Goal: Information Seeking & Learning: Learn about a topic

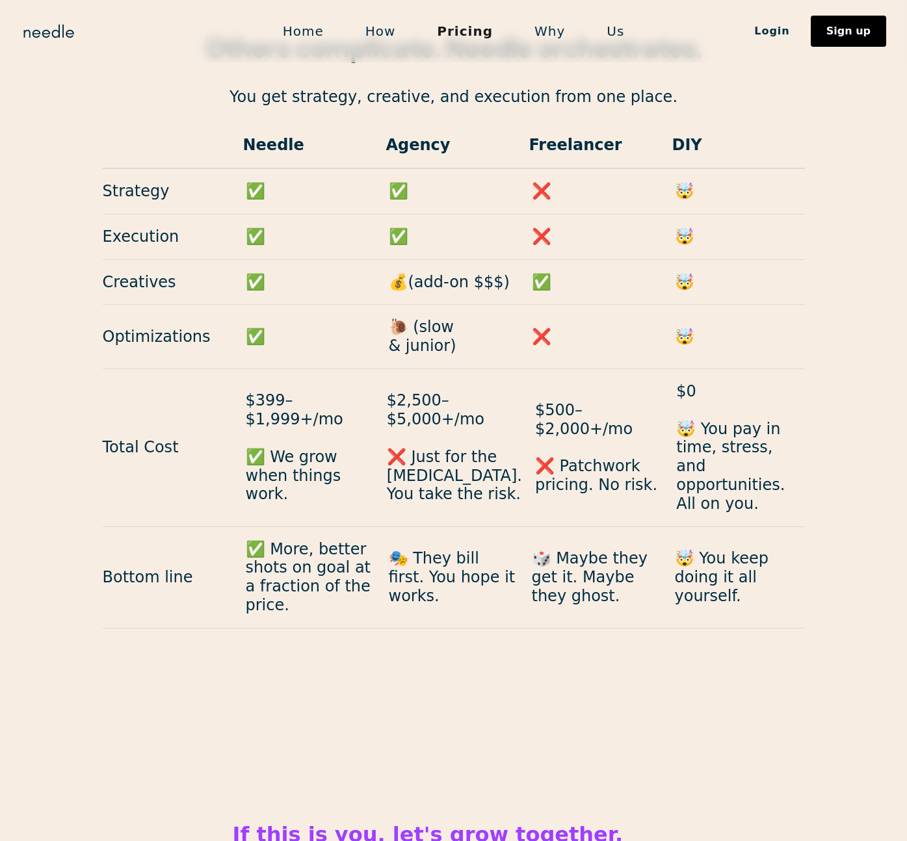
scroll to position [1091, 0]
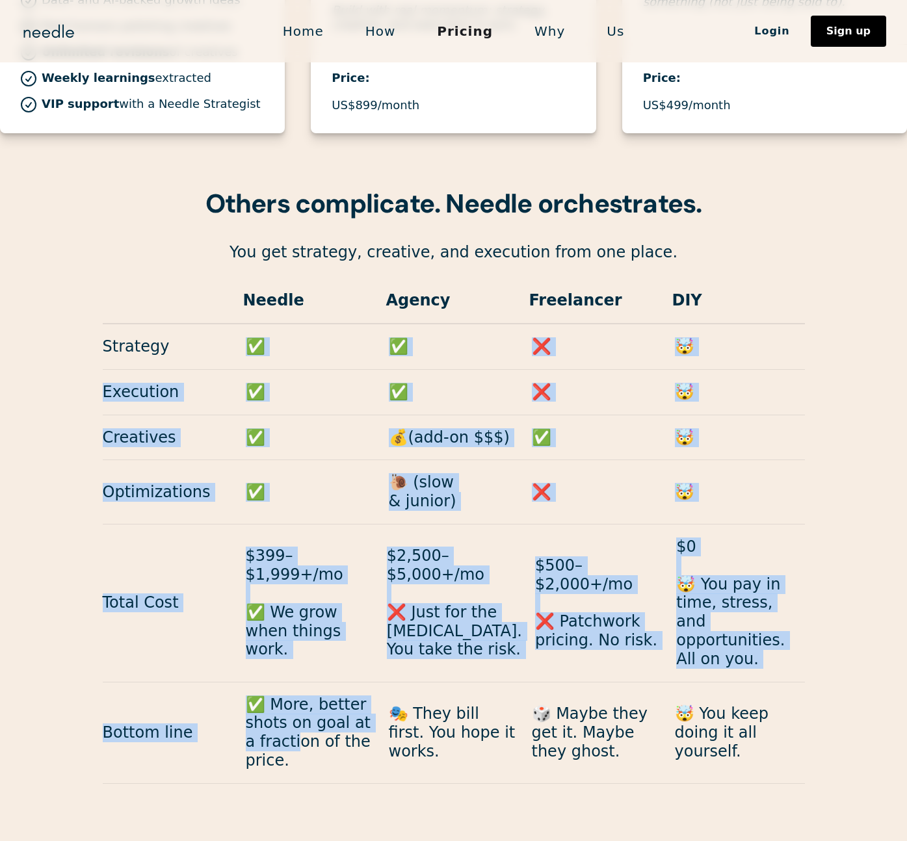
drag, startPoint x: 237, startPoint y: 317, endPoint x: 306, endPoint y: 684, distance: 373.8
click at [286, 675] on div "Needle Agency Freelancer DIY Strategy ✅ ✅ ❌ 🤯 Execution ✅ ✅ ❌ 🤯 Creatives ✅ 💰(a…" at bounding box center [454, 531] width 702 height 506
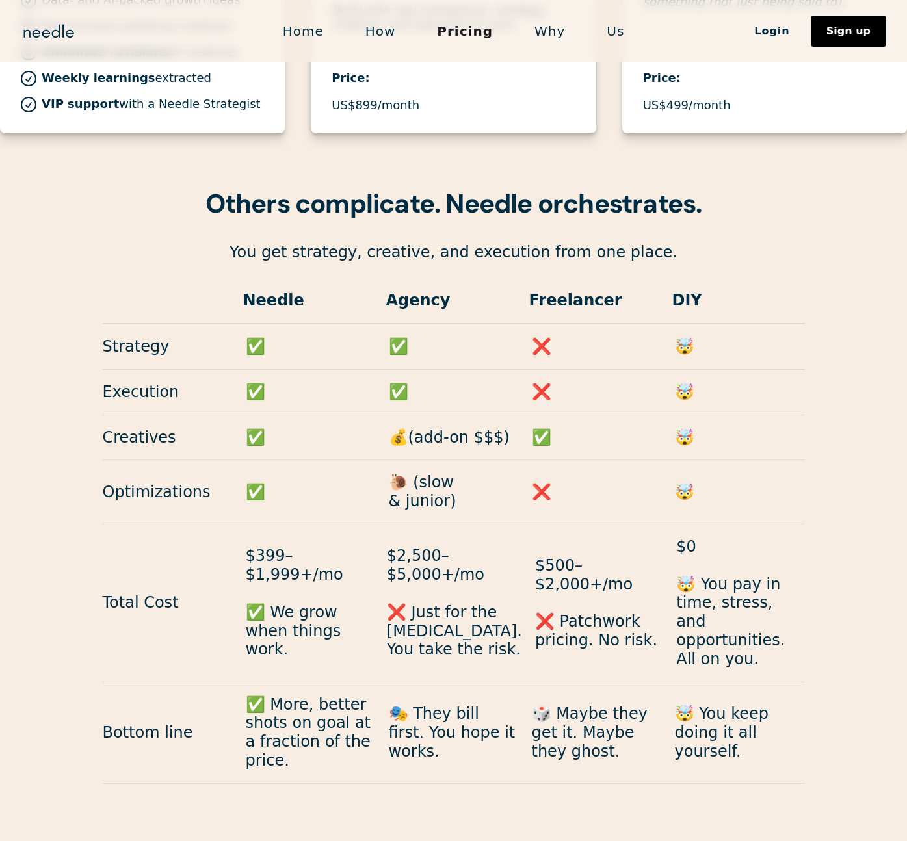
click at [327, 696] on p "✅ More, better shots on goal at a fraction of the price." at bounding box center [311, 733] width 130 height 75
click at [274, 588] on p "$399–$1,999+/mo ✅ We grow when things work." at bounding box center [310, 603] width 128 height 112
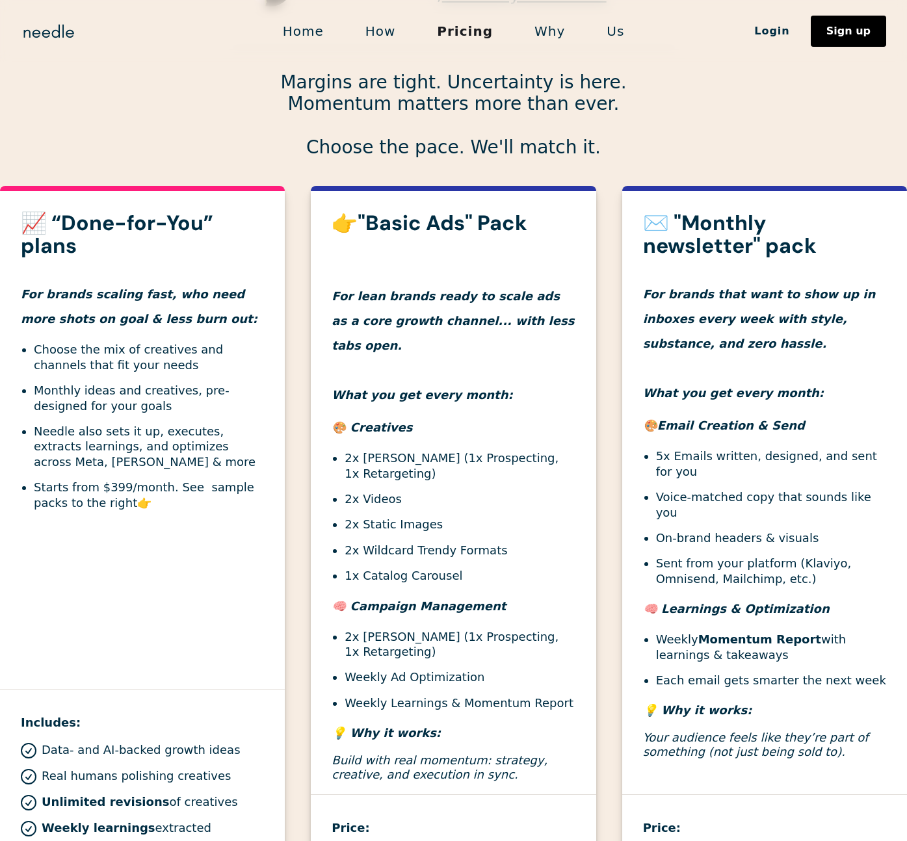
scroll to position [0, 0]
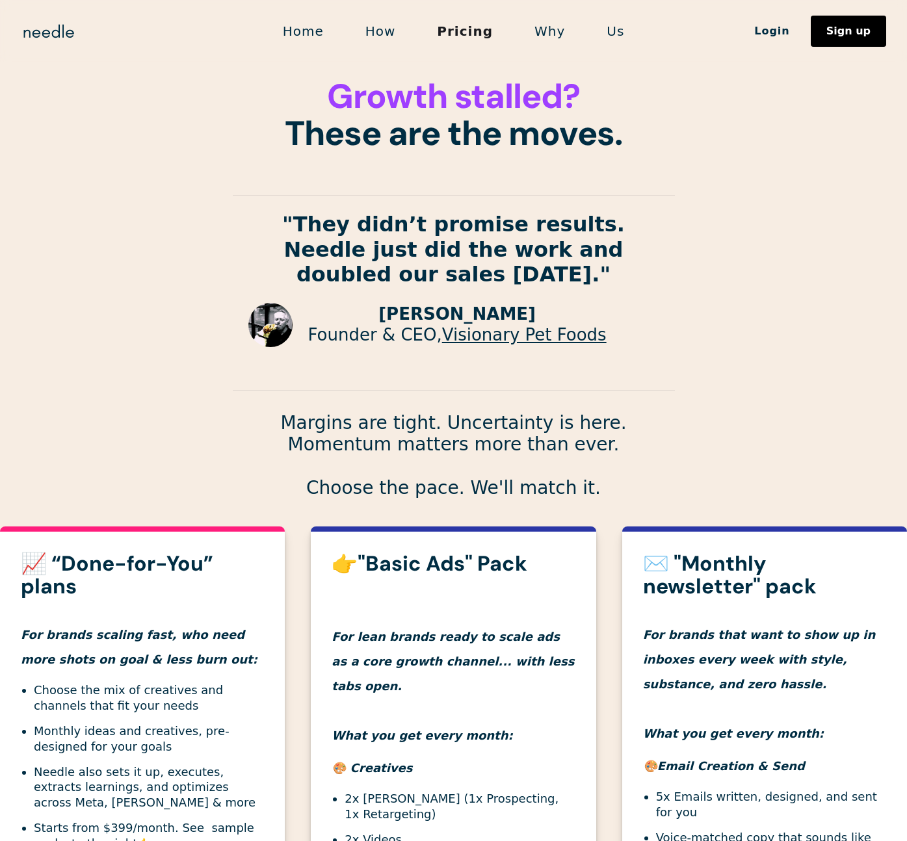
click at [386, 31] on link "How" at bounding box center [381, 31] width 72 height 27
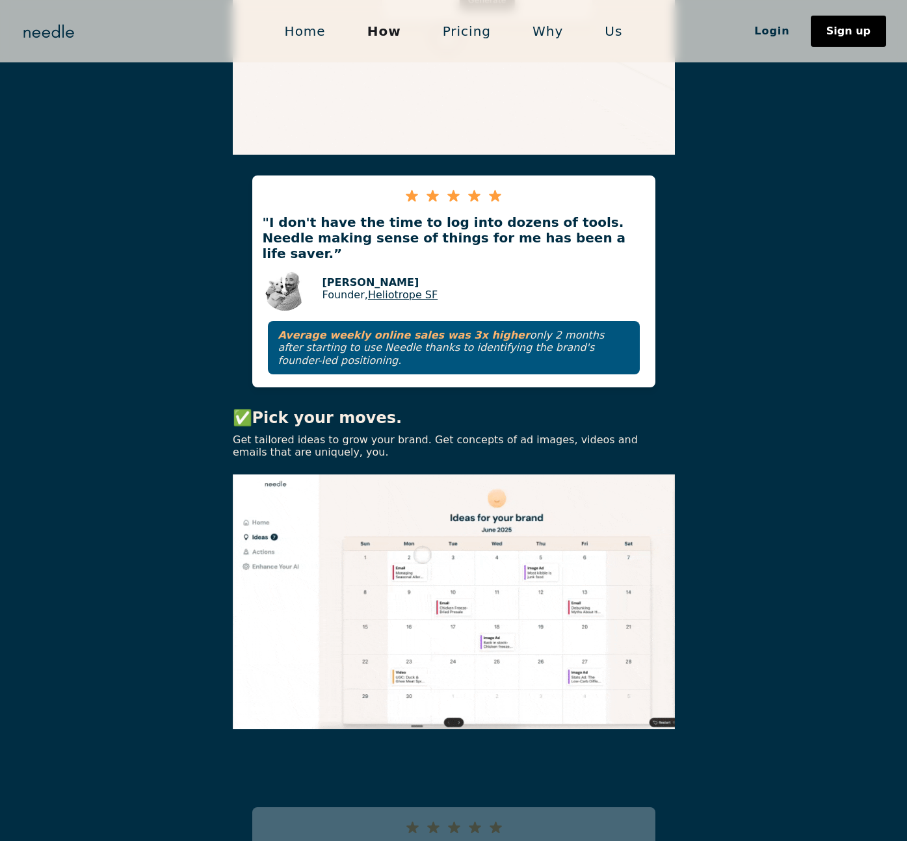
scroll to position [1254, 0]
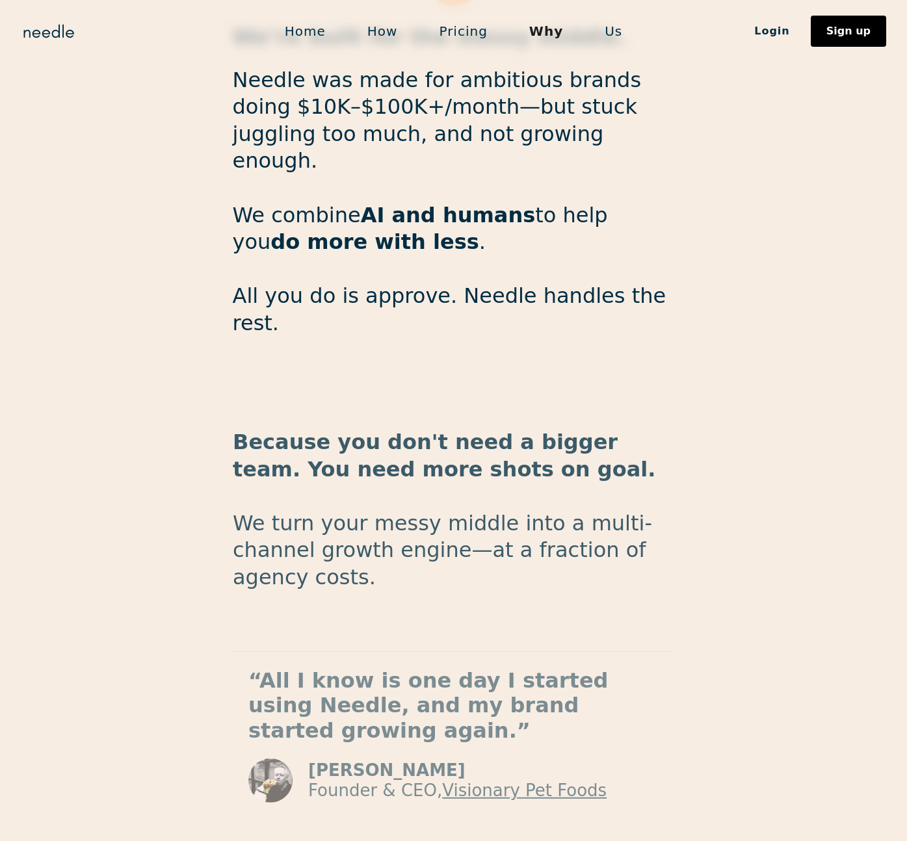
scroll to position [1864, 0]
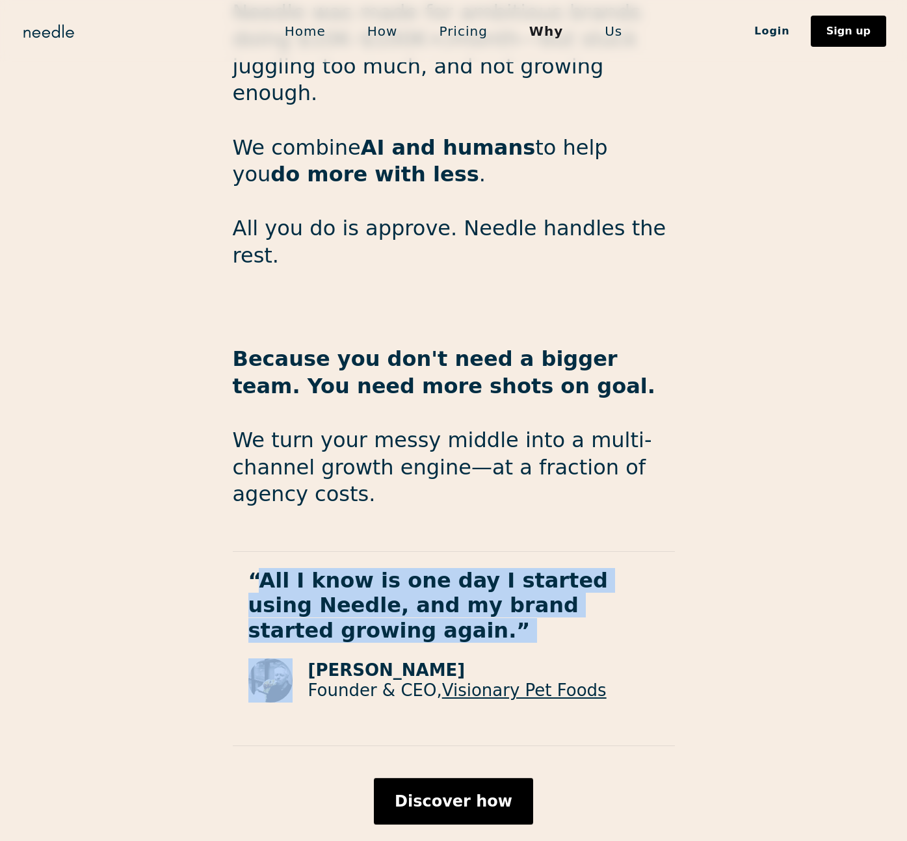
drag, startPoint x: 258, startPoint y: 479, endPoint x: 408, endPoint y: 559, distance: 170.5
click at [408, 559] on div "“All I know is one day I started using Needle, and my brand started growing aga…" at bounding box center [454, 646] width 442 height 213
click at [419, 553] on div "“All I know is one day I started using Needle, and my brand started growing aga…" at bounding box center [454, 646] width 442 height 213
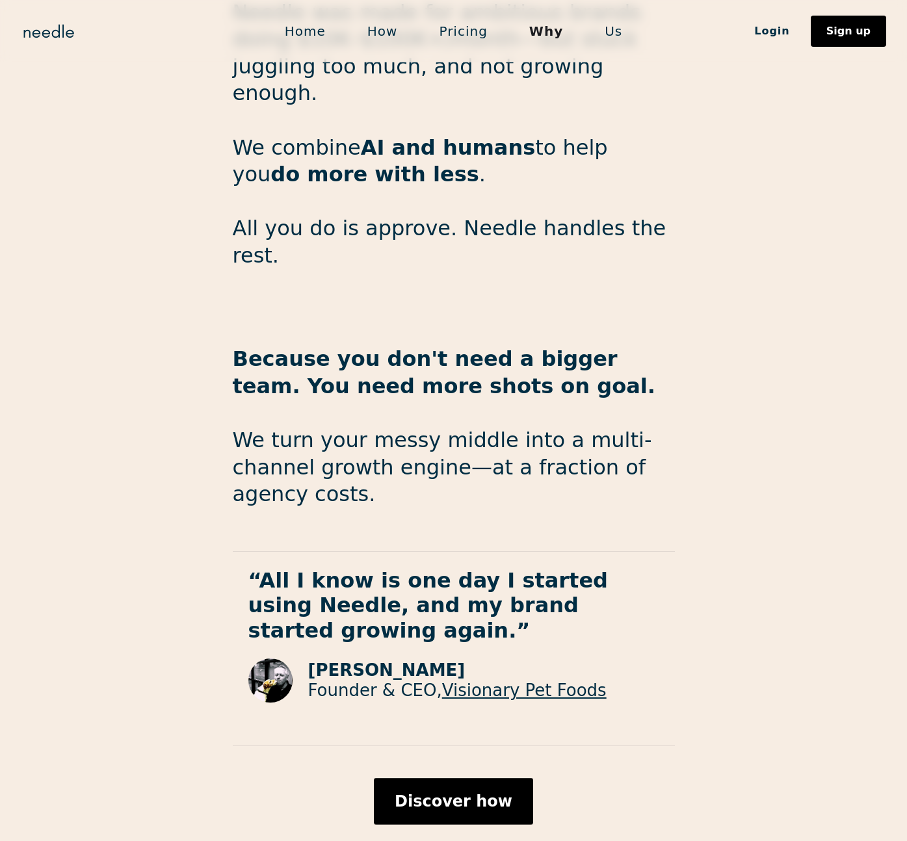
click at [448, 841] on link "Why us" at bounding box center [454, 855] width 58 height 18
